Goal: Information Seeking & Learning: Learn about a topic

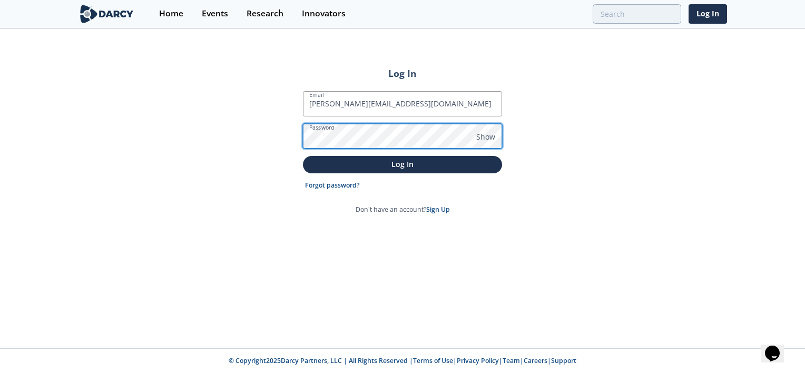
click at [303, 156] on button "Log In" at bounding box center [402, 164] width 199 height 17
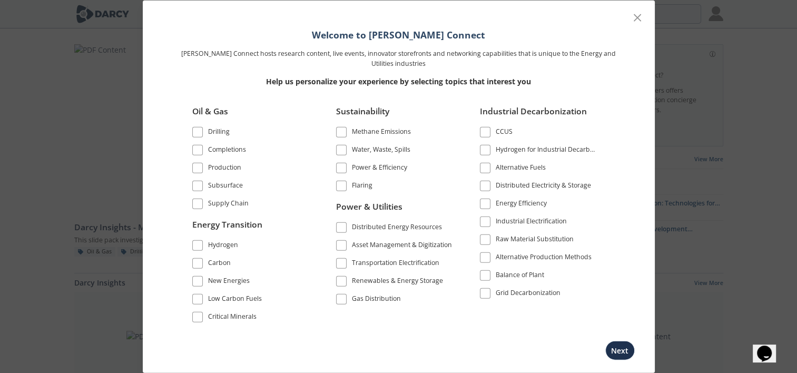
click at [194, 170] on span at bounding box center [197, 167] width 7 height 7
click at [341, 189] on span at bounding box center [341, 185] width 7 height 7
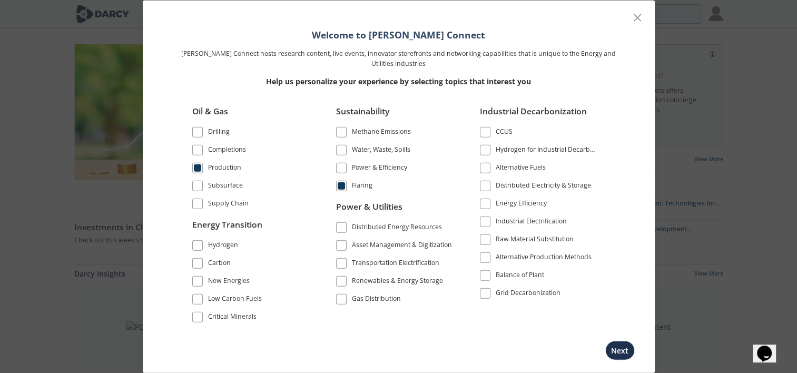
click at [341, 169] on span at bounding box center [341, 167] width 7 height 7
click at [341, 133] on span at bounding box center [341, 132] width 7 height 7
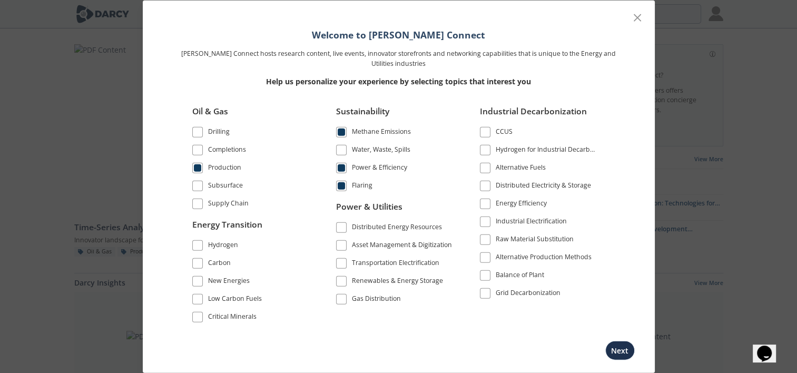
click at [199, 188] on span at bounding box center [197, 185] width 7 height 7
click at [194, 137] on span at bounding box center [197, 132] width 11 height 11
click at [198, 148] on span at bounding box center [197, 149] width 7 height 7
click at [194, 207] on span at bounding box center [197, 203] width 7 height 7
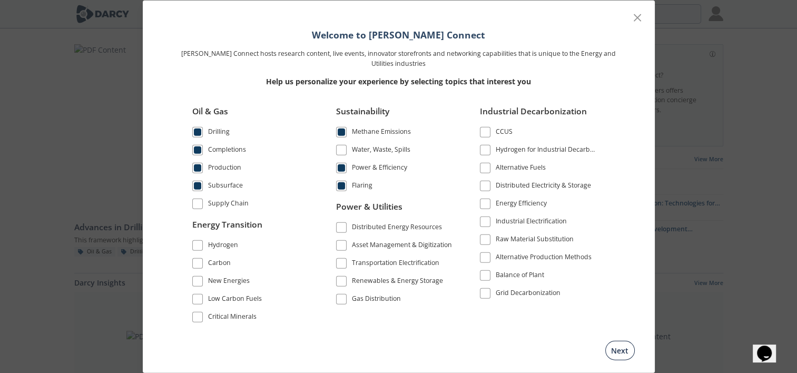
click at [612, 348] on button "Next" at bounding box center [620, 349] width 30 height 19
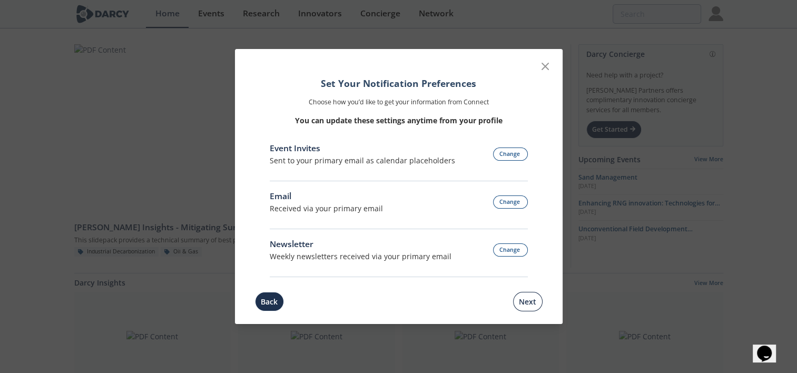
click at [522, 299] on button "Next" at bounding box center [528, 301] width 30 height 19
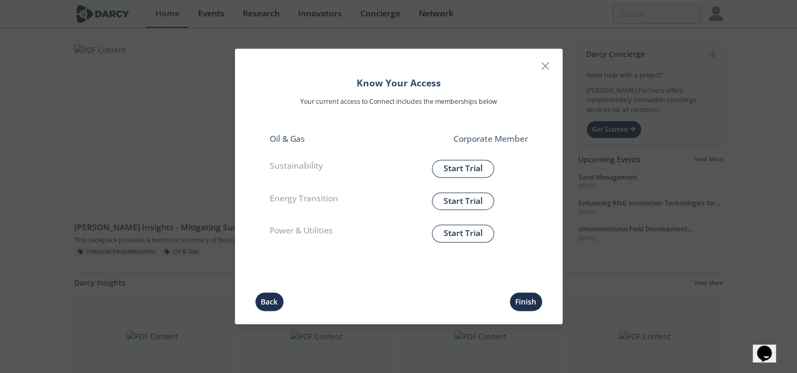
click at [522, 299] on button "Finish" at bounding box center [525, 301] width 33 height 19
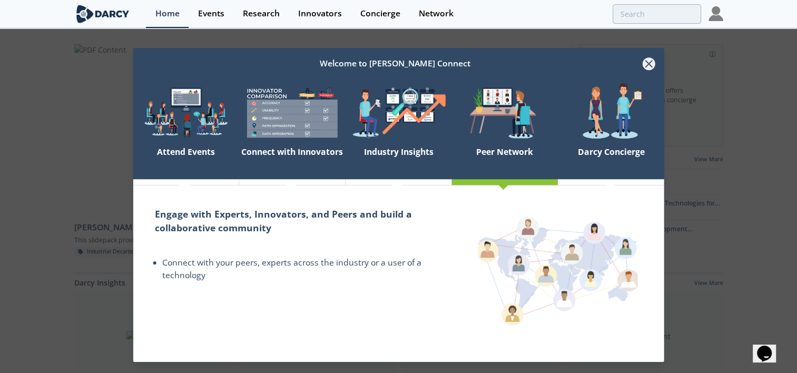
click at [651, 63] on icon at bounding box center [648, 63] width 13 height 13
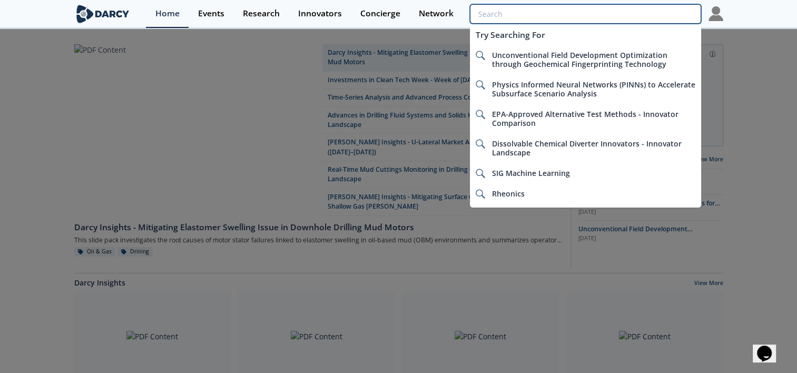
click at [658, 11] on input "search" at bounding box center [585, 13] width 231 height 19
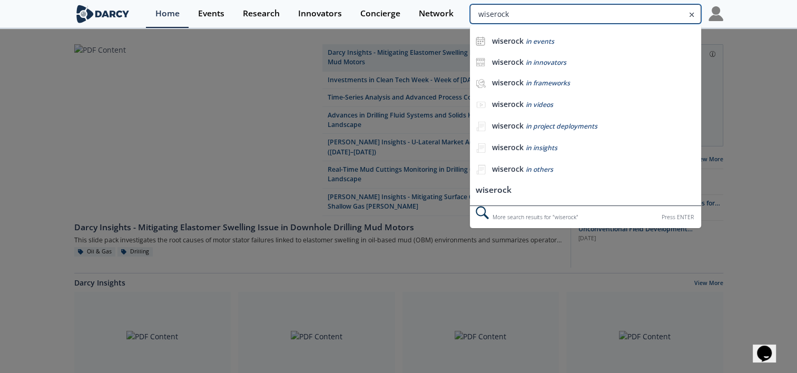
type input "wiserock"
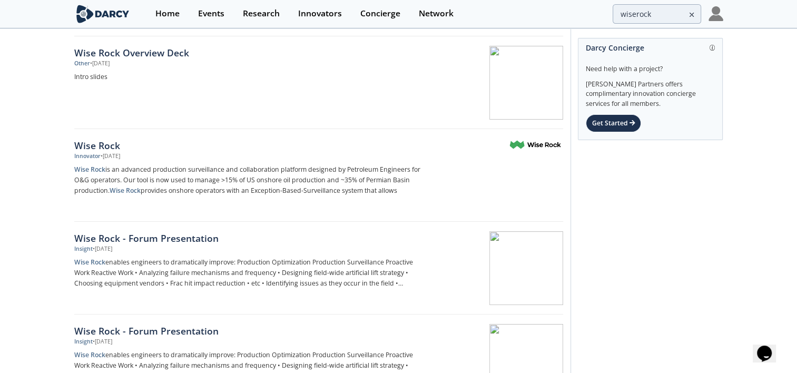
scroll to position [118, 0]
click at [320, 166] on p "Wise Rock is an advanced production surveillance and collaboration platform des…" at bounding box center [248, 181] width 349 height 32
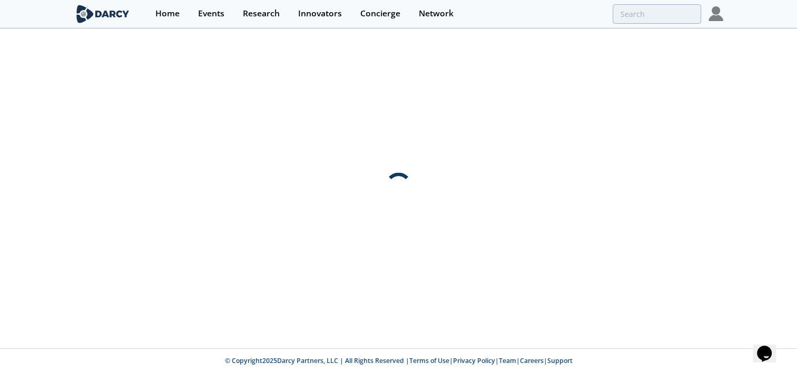
scroll to position [0, 0]
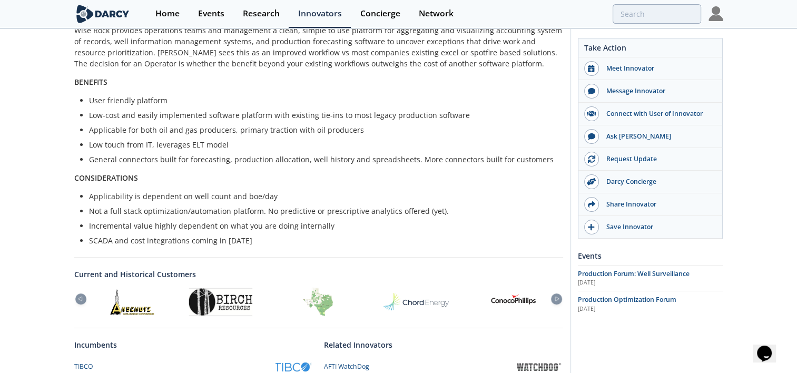
scroll to position [287, 0]
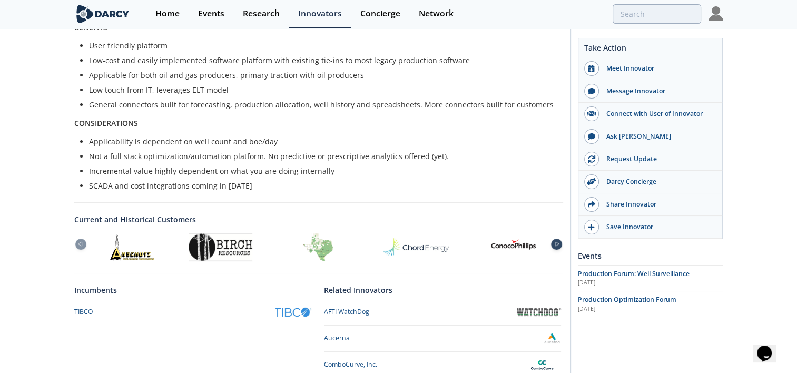
click at [556, 242] on icon at bounding box center [557, 244] width 13 height 5
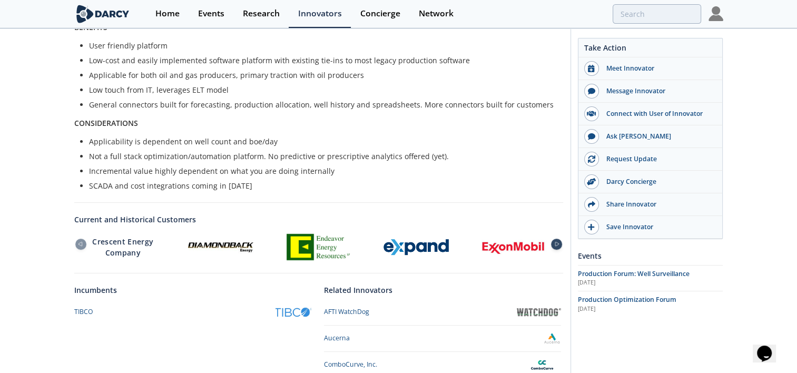
click at [556, 242] on icon at bounding box center [557, 244] width 13 height 5
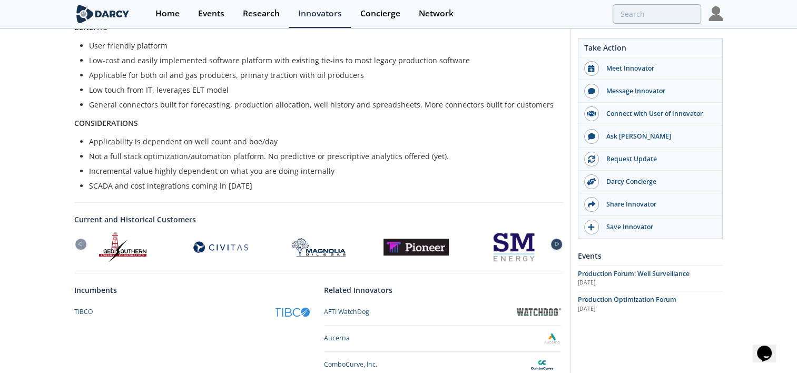
click at [556, 242] on icon at bounding box center [557, 244] width 13 height 5
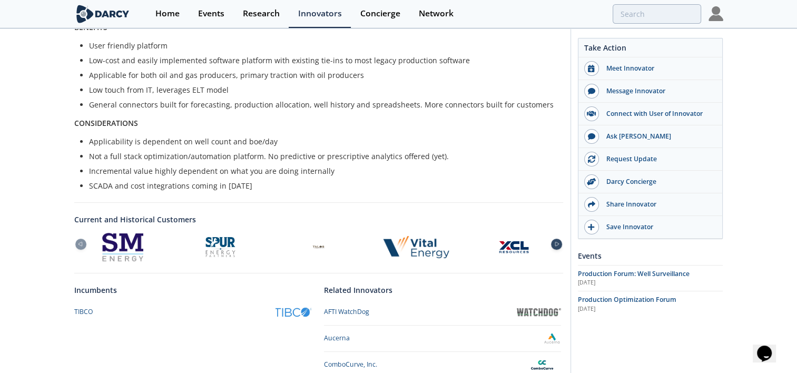
click at [556, 242] on icon at bounding box center [557, 244] width 13 height 5
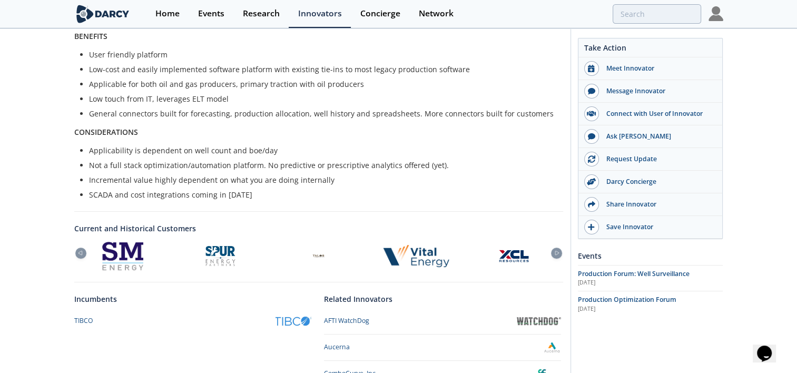
scroll to position [278, 0]
click at [162, 13] on div "Home" at bounding box center [167, 13] width 24 height 8
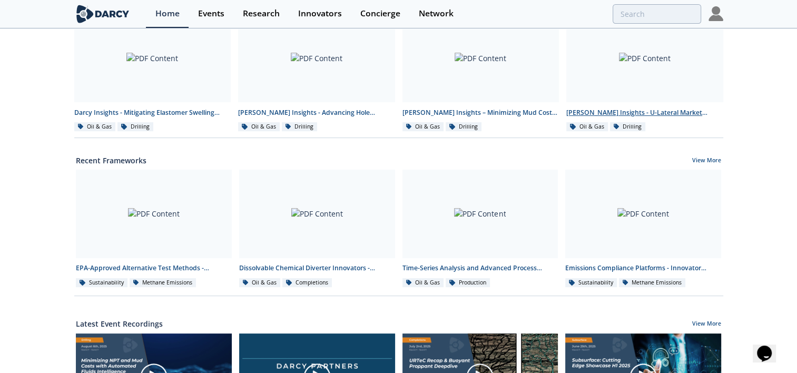
click at [642, 75] on div at bounding box center [644, 58] width 157 height 89
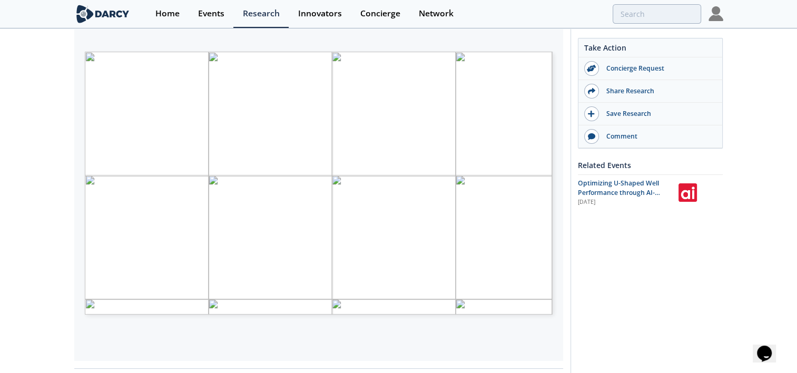
scroll to position [208, 0]
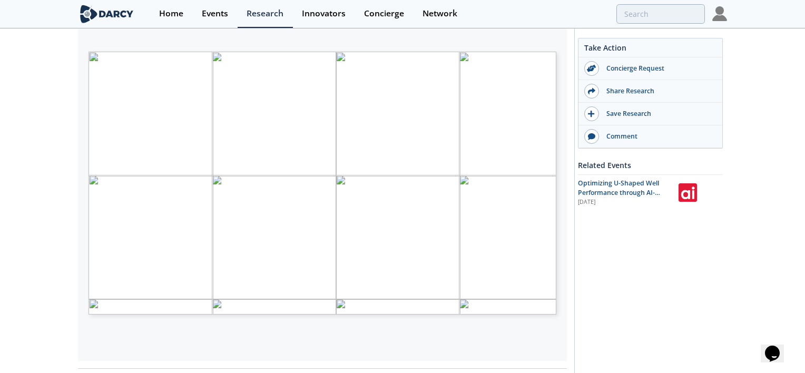
click at [301, 228] on span "Page 1" at bounding box center [487, 273] width 744 height 345
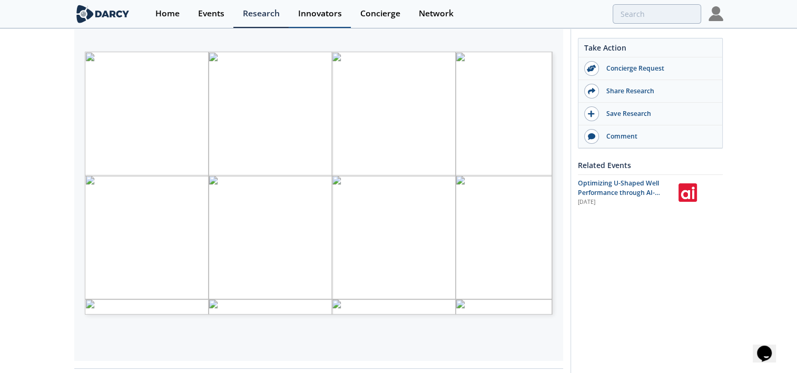
click at [327, 13] on div "Innovators" at bounding box center [320, 13] width 44 height 8
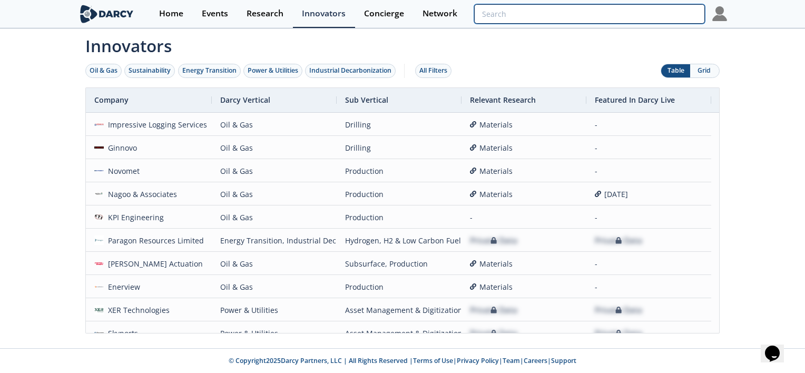
click at [651, 17] on input "search" at bounding box center [589, 13] width 231 height 19
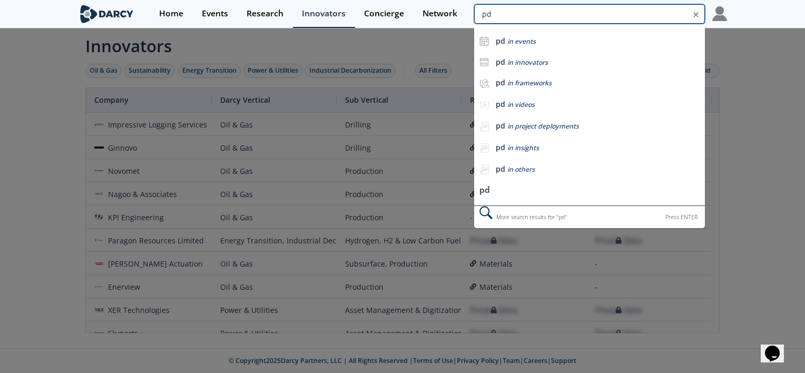
type input "p"
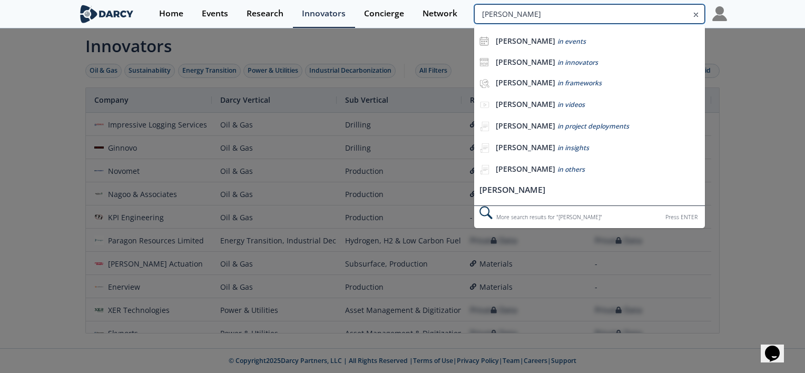
type input "[PERSON_NAME]"
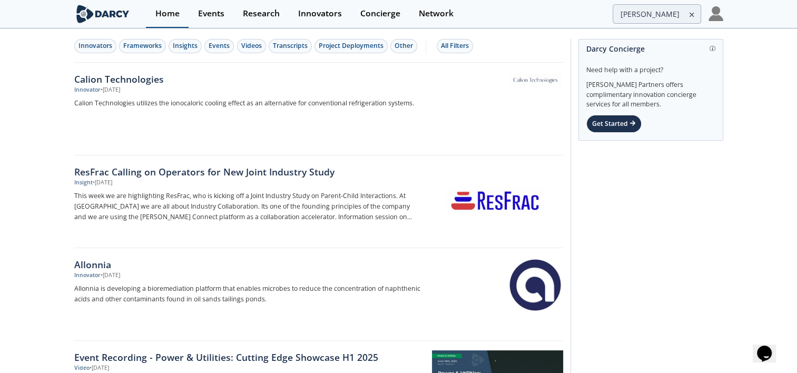
click at [177, 9] on div "Home" at bounding box center [167, 13] width 24 height 8
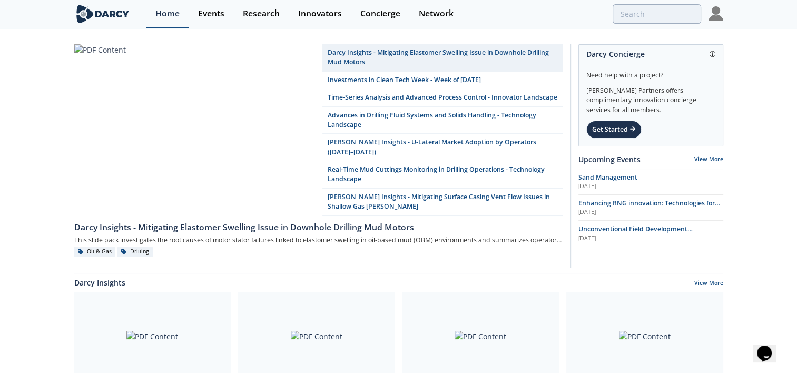
click at [163, 12] on div "Home" at bounding box center [167, 13] width 24 height 8
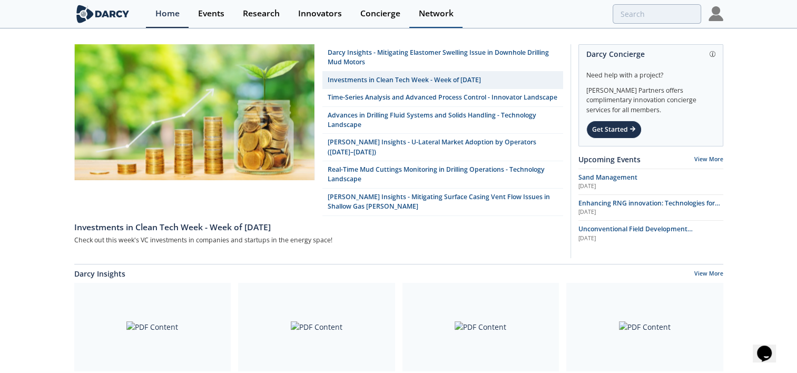
click at [436, 15] on div "Network" at bounding box center [436, 13] width 35 height 8
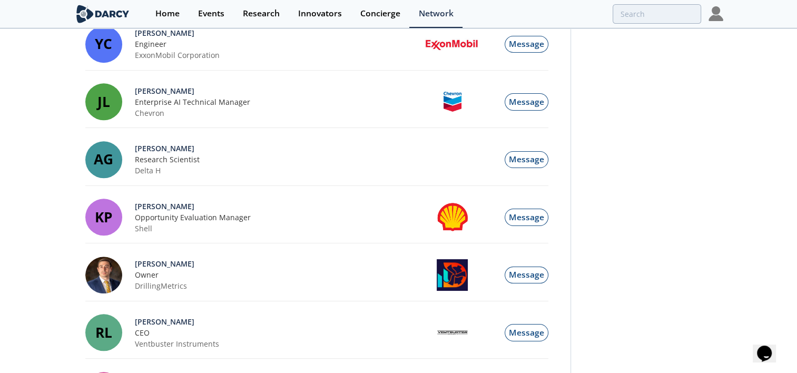
scroll to position [1148, 0]
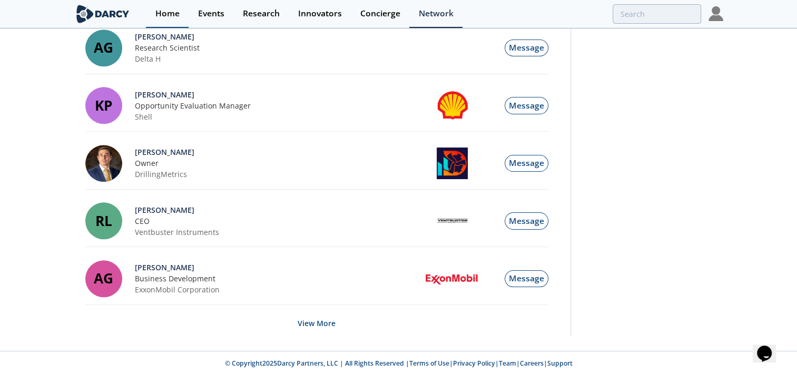
click at [169, 11] on div "Home" at bounding box center [167, 13] width 24 height 8
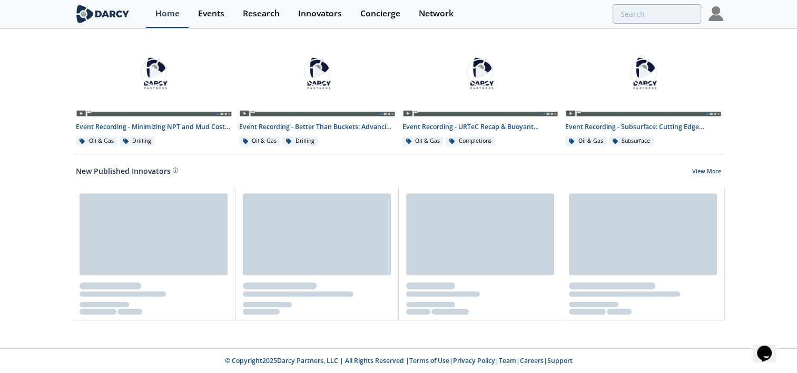
scroll to position [591, 0]
